Goal: Task Accomplishment & Management: Manage account settings

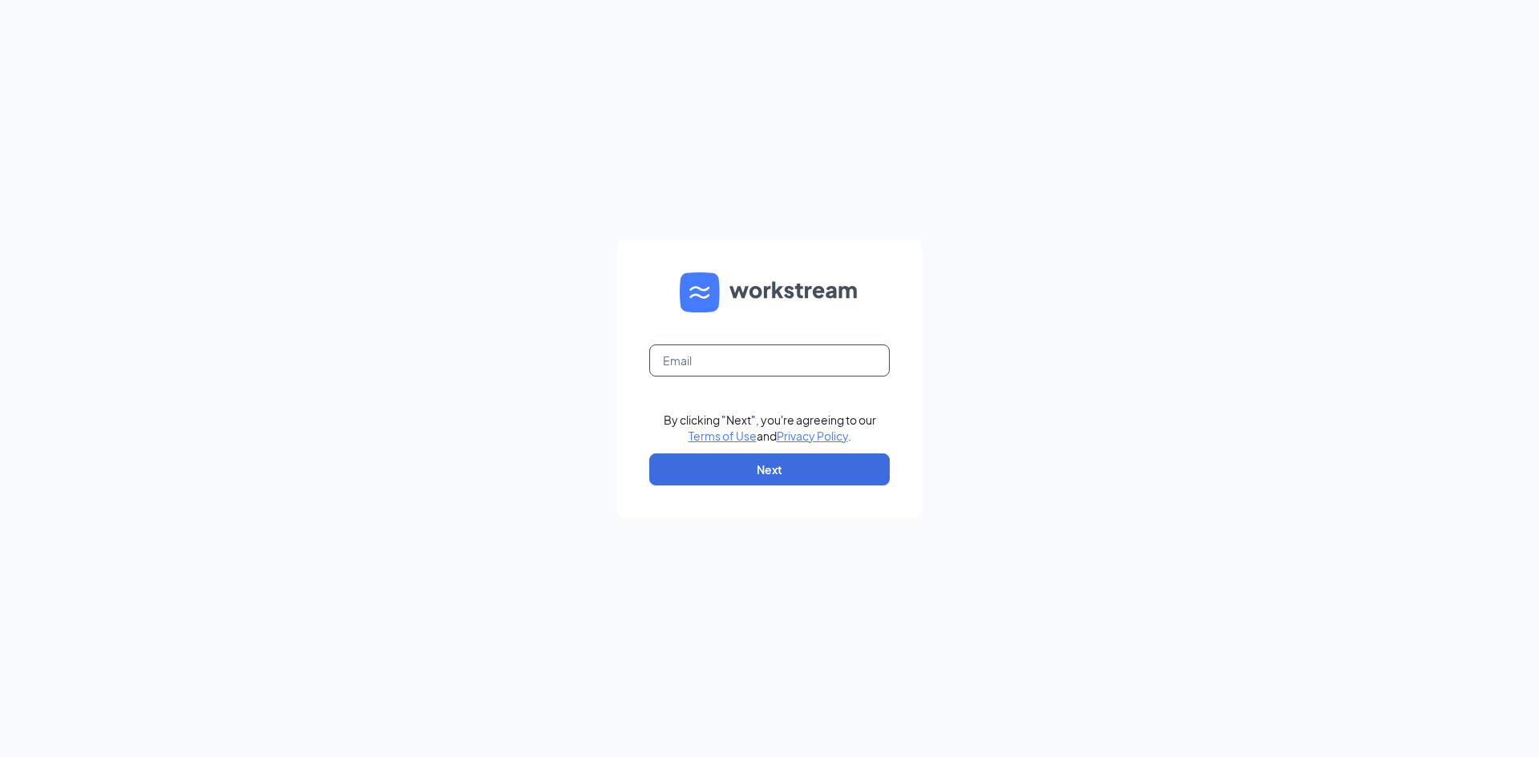
click at [698, 353] on input "text" at bounding box center [769, 361] width 240 height 32
type input "dq41@refuelmarket.com"
click at [810, 454] on button "Next" at bounding box center [769, 470] width 240 height 32
click at [679, 361] on input "text" at bounding box center [769, 361] width 240 height 32
type input "dq41@refuelmarket.com"
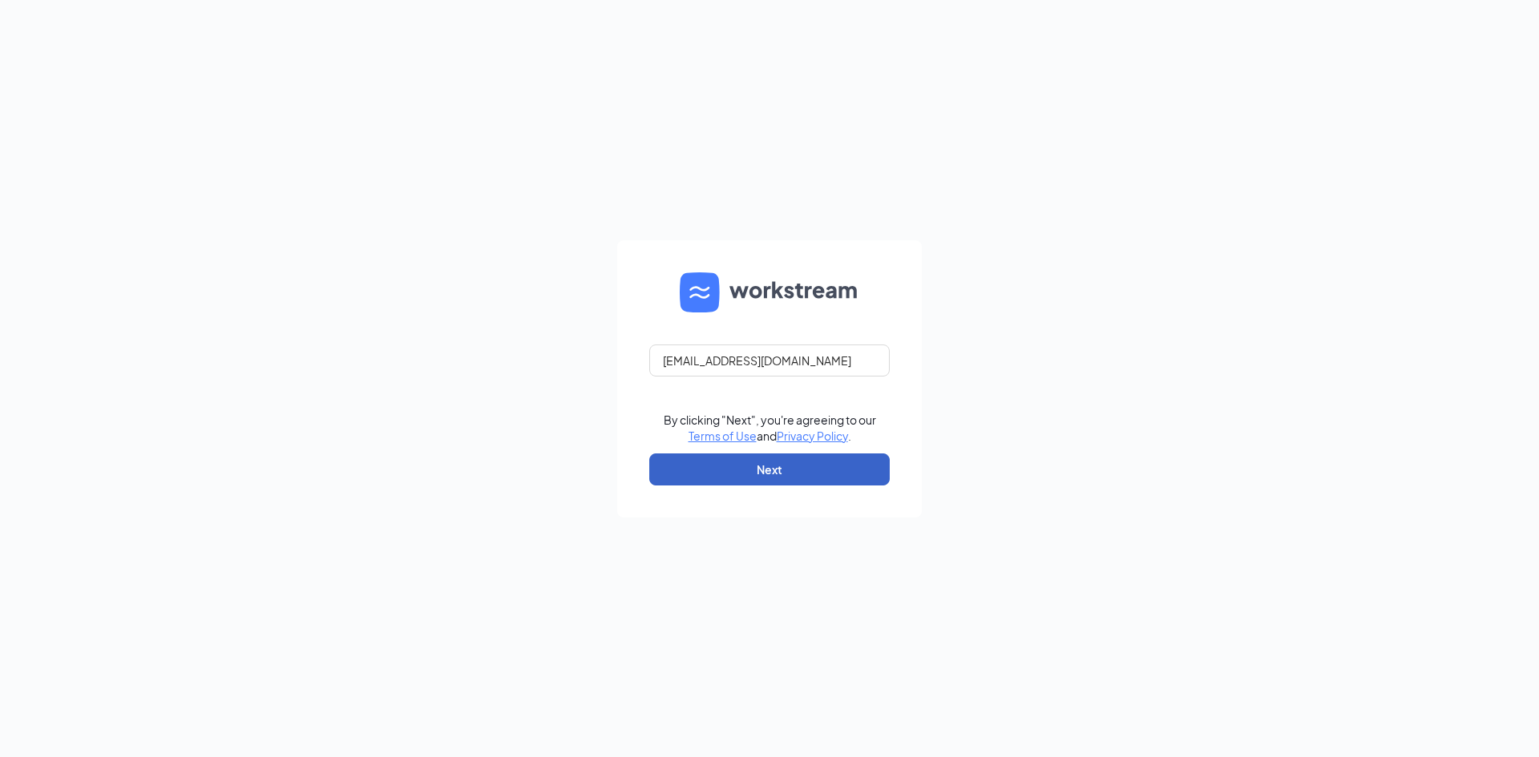
click at [789, 473] on button "Next" at bounding box center [769, 470] width 240 height 32
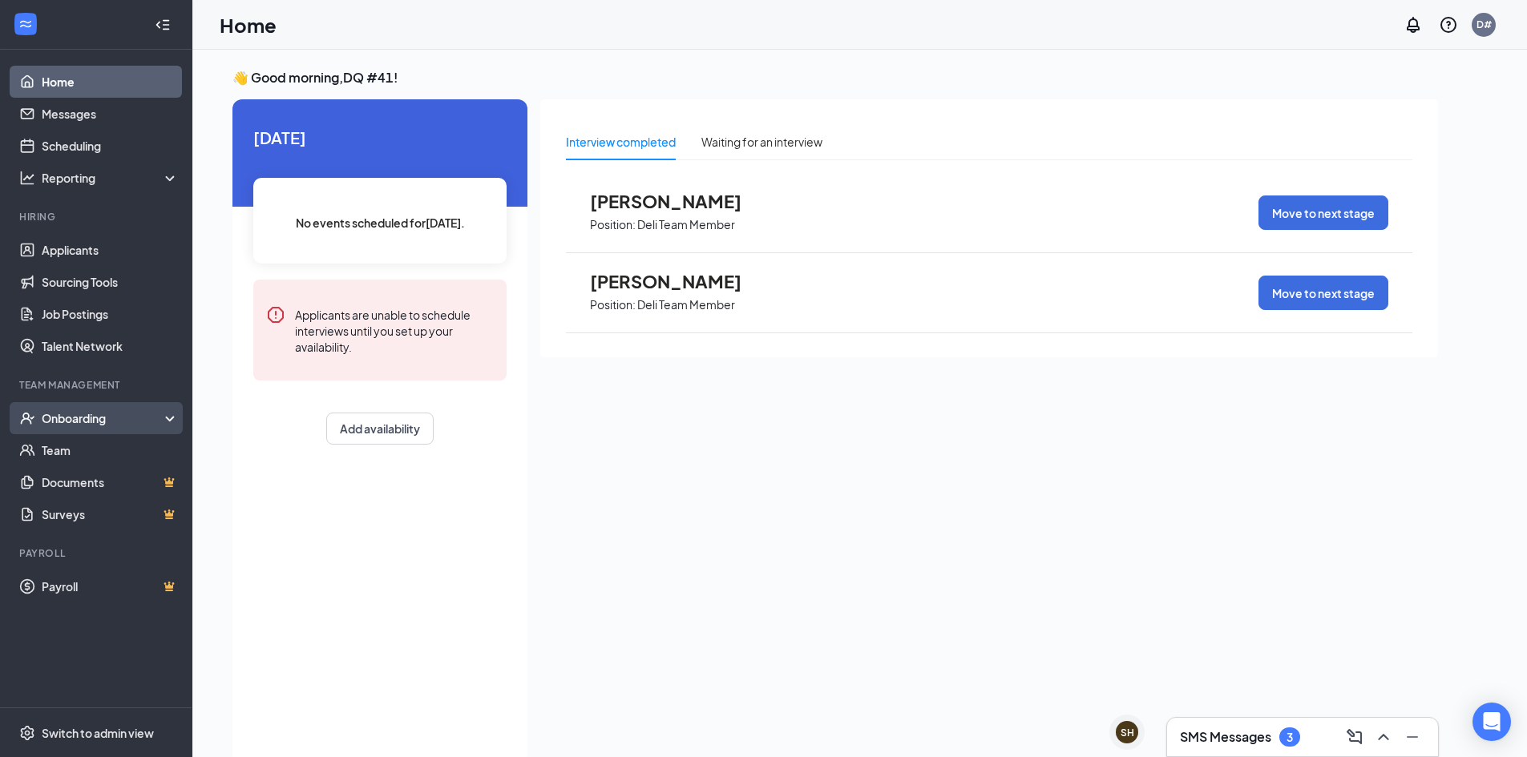
click at [74, 416] on div "Onboarding" at bounding box center [103, 418] width 123 height 16
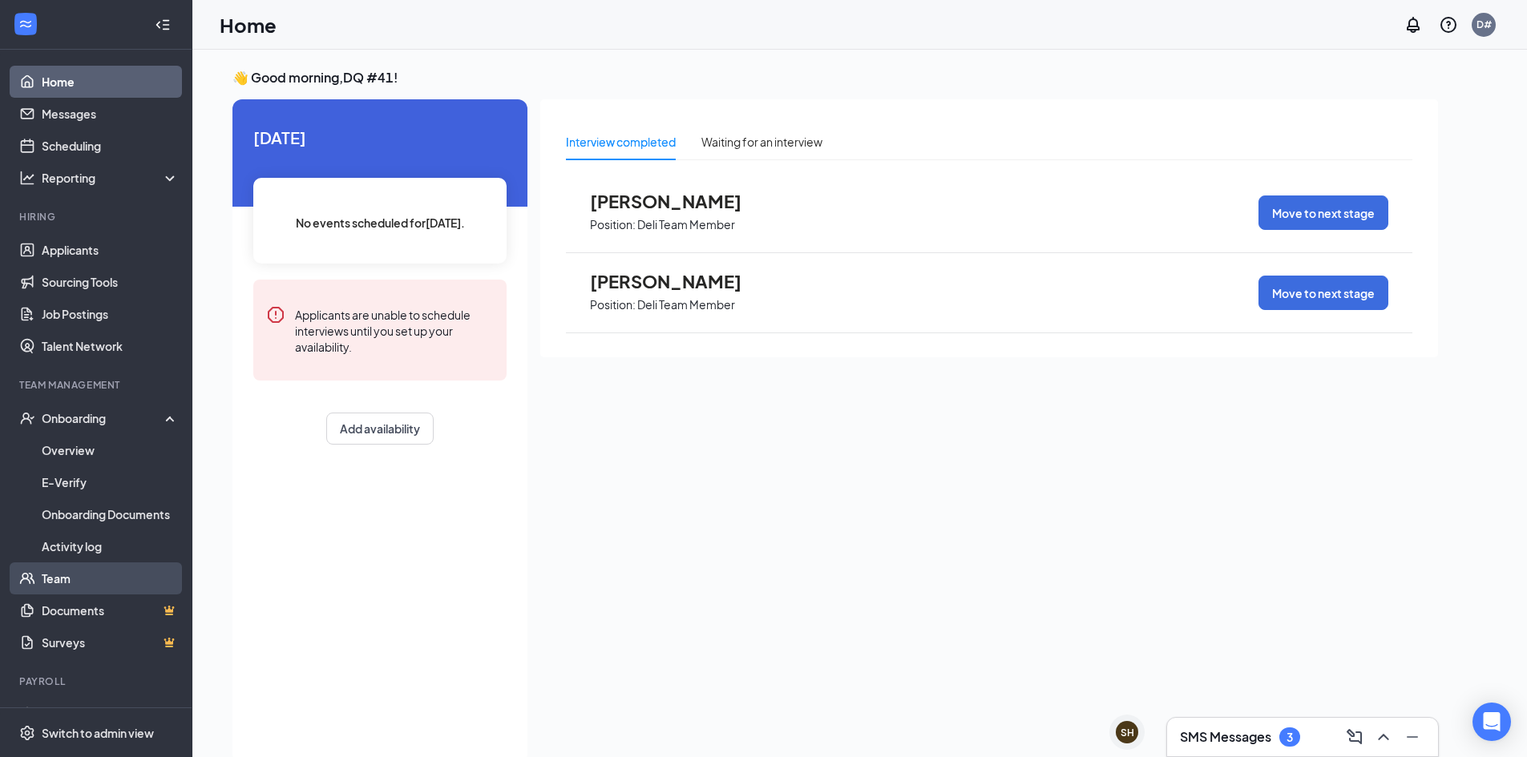
click at [54, 581] on link "Team" at bounding box center [110, 579] width 137 height 32
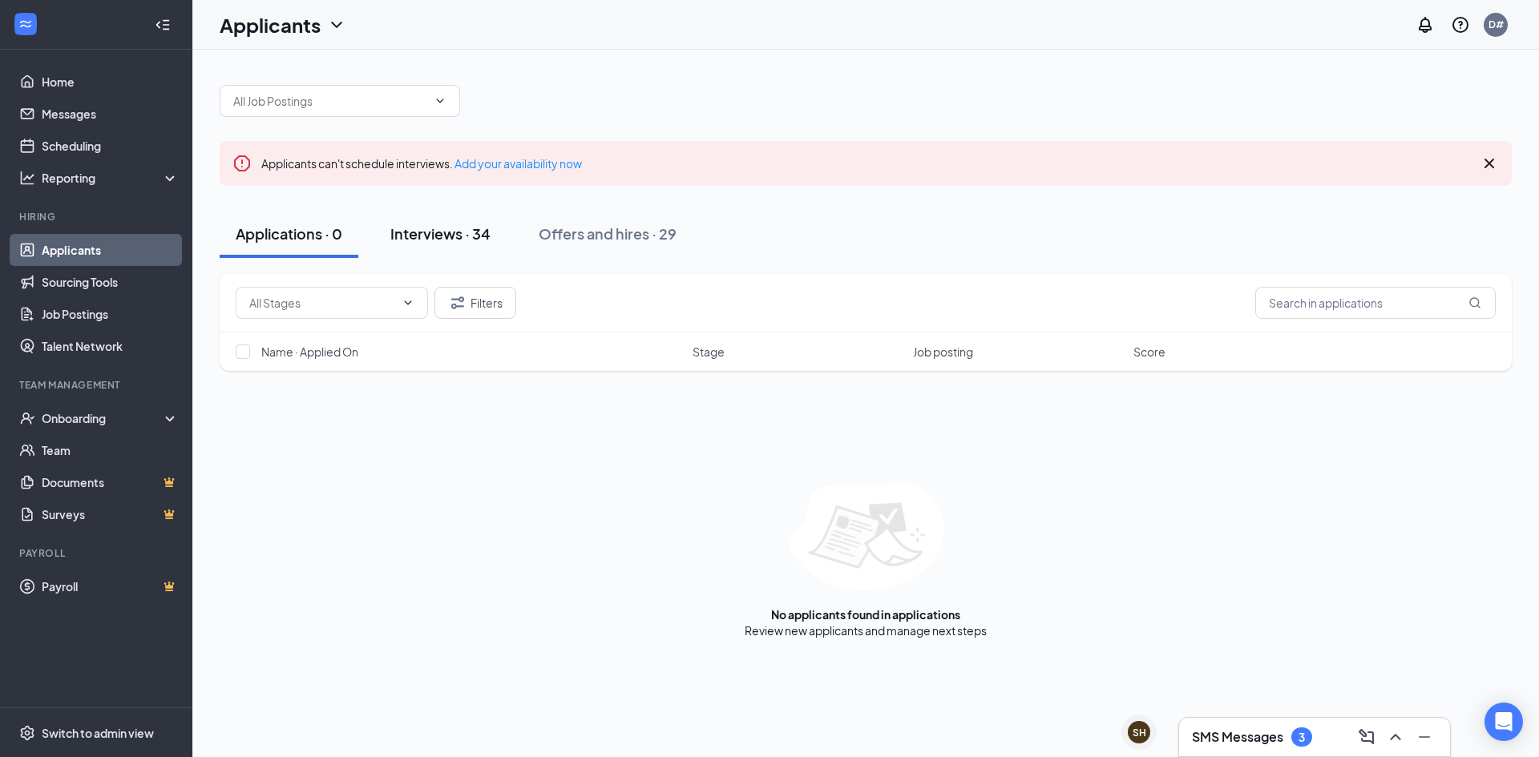
click at [426, 229] on div "Interviews · 34" at bounding box center [440, 234] width 100 height 20
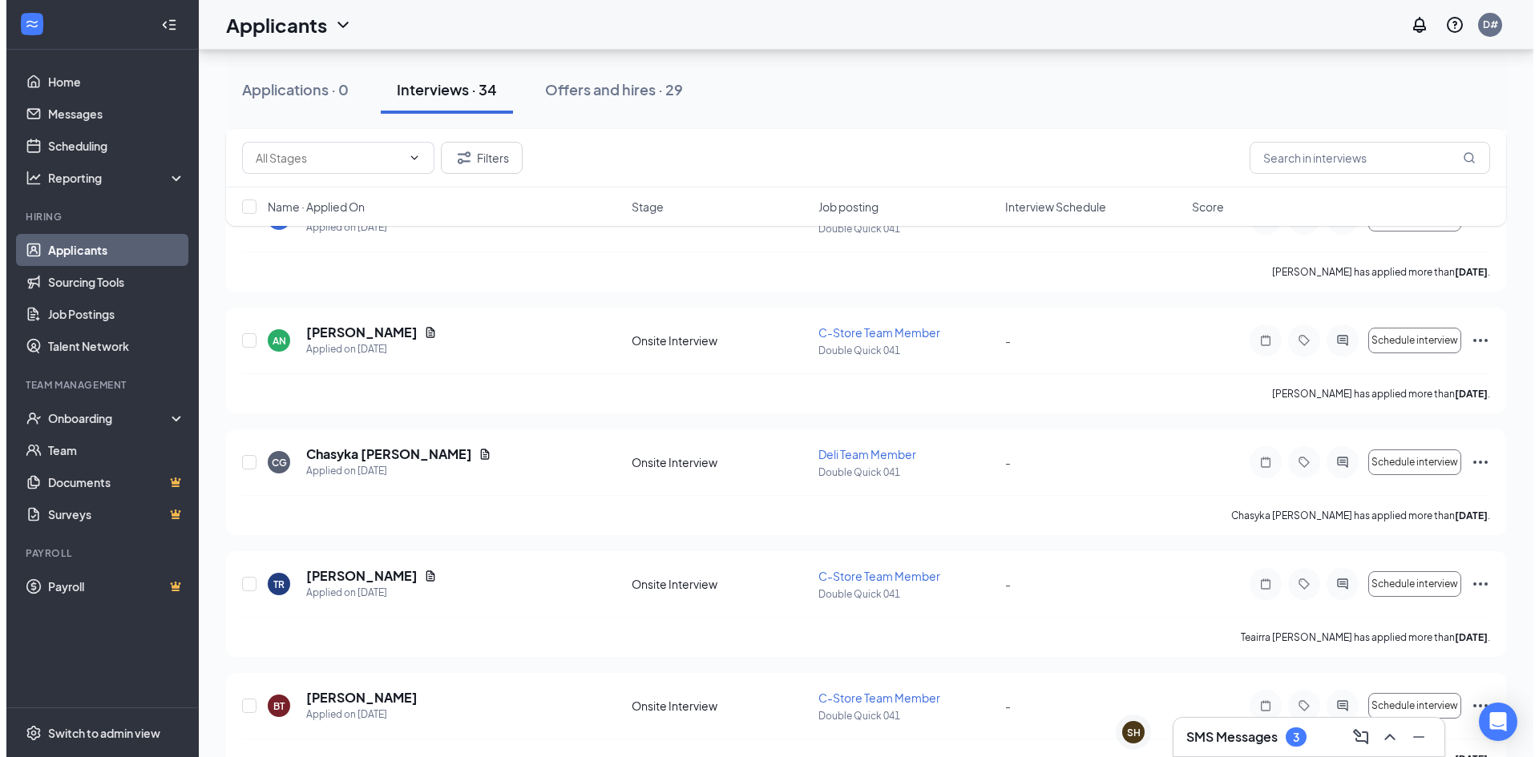
scroll to position [481, 0]
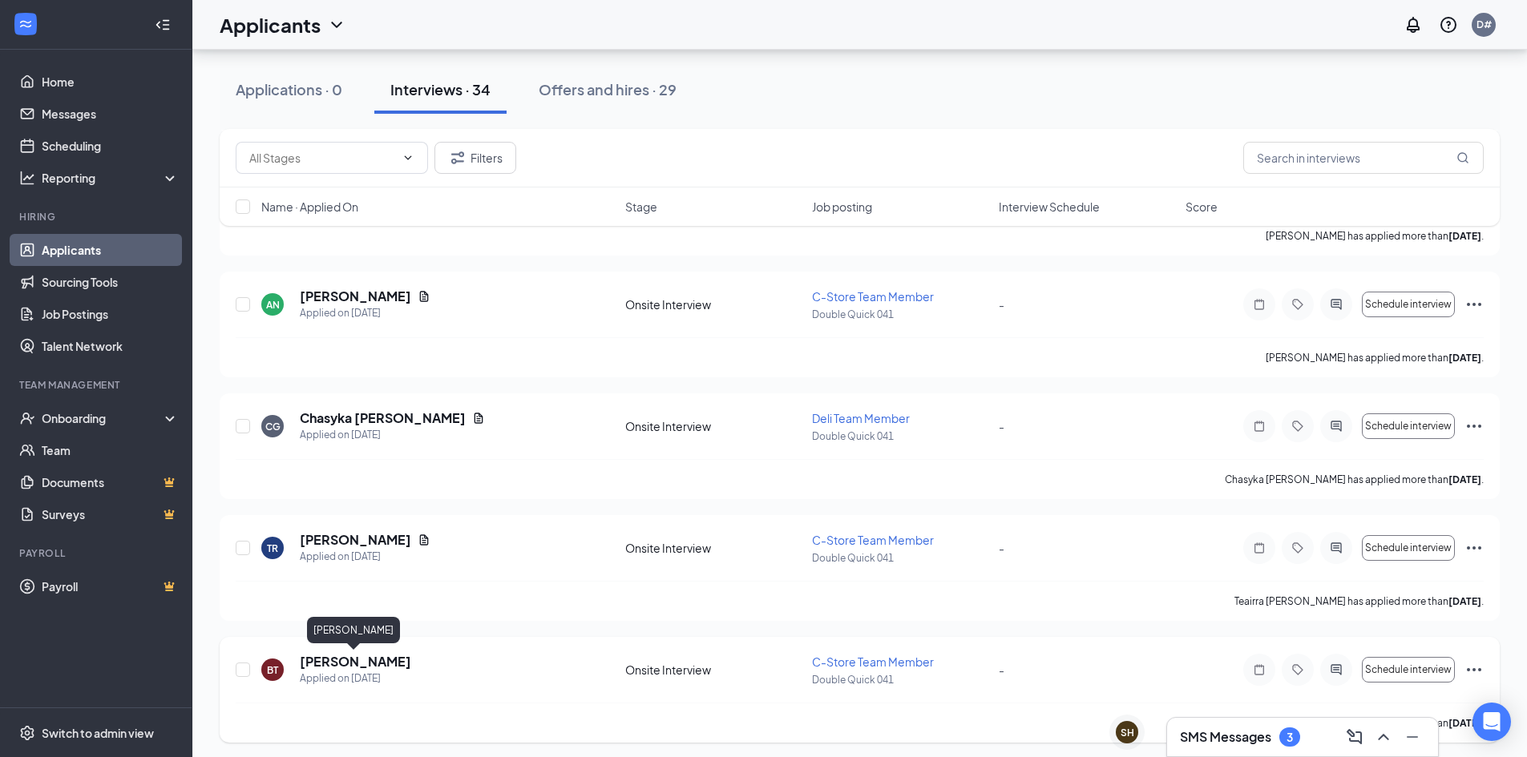
click at [369, 660] on h5 "[PERSON_NAME]" at bounding box center [355, 662] width 111 height 18
